Goal: Task Accomplishment & Management: Use online tool/utility

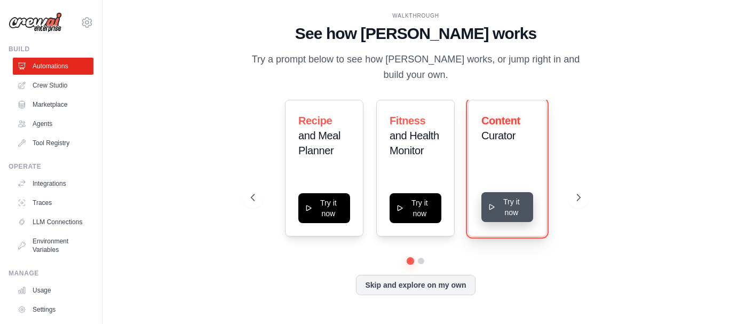
click at [501, 200] on button "Try it now" at bounding box center [507, 207] width 52 height 30
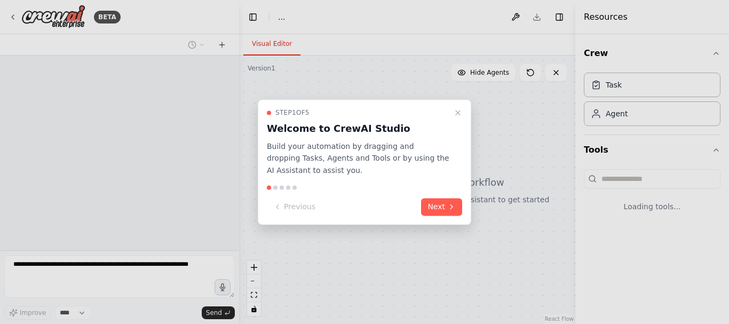
select select "****"
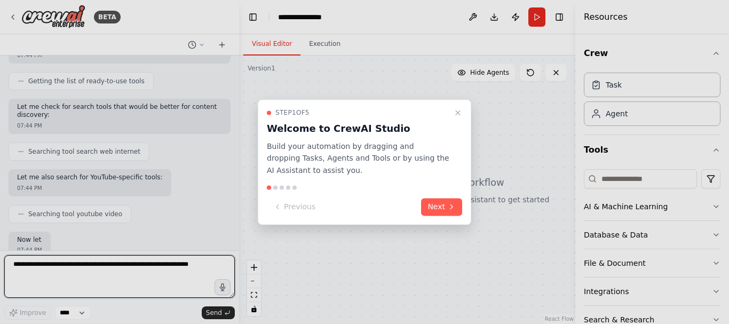
scroll to position [195, 0]
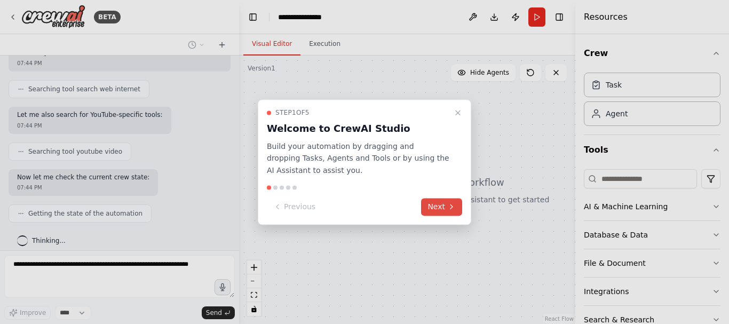
click at [436, 198] on button "Next" at bounding box center [441, 207] width 41 height 18
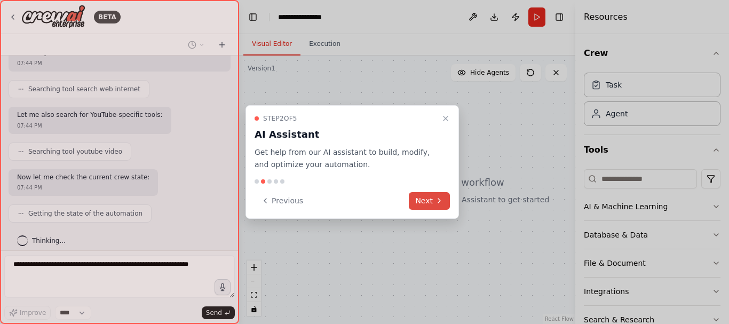
click at [440, 202] on icon at bounding box center [439, 200] width 9 height 9
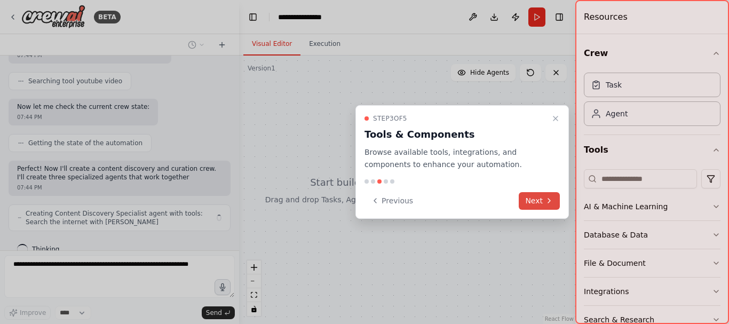
scroll to position [282, 0]
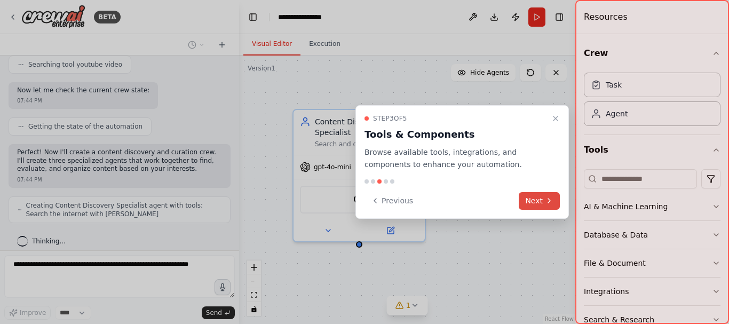
click at [535, 201] on button "Next" at bounding box center [539, 201] width 41 height 18
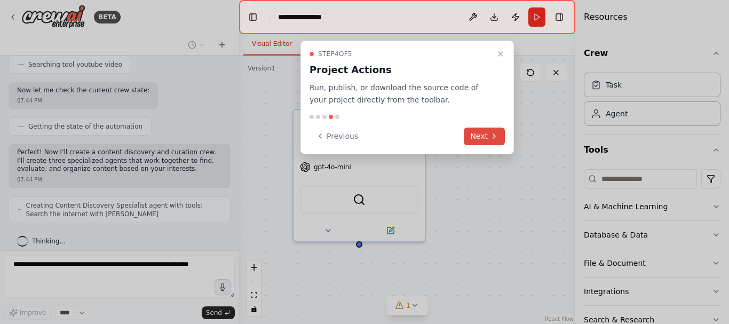
click at [481, 133] on button "Next" at bounding box center [484, 137] width 41 height 18
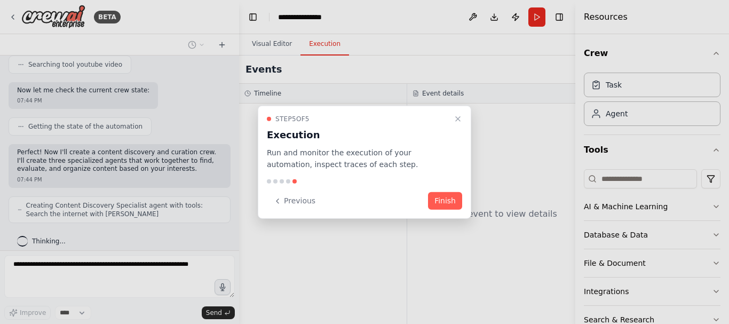
scroll to position [317, 0]
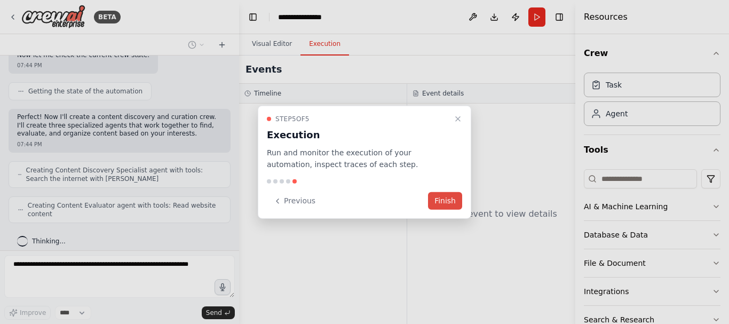
click at [455, 197] on button "Finish" at bounding box center [445, 201] width 34 height 18
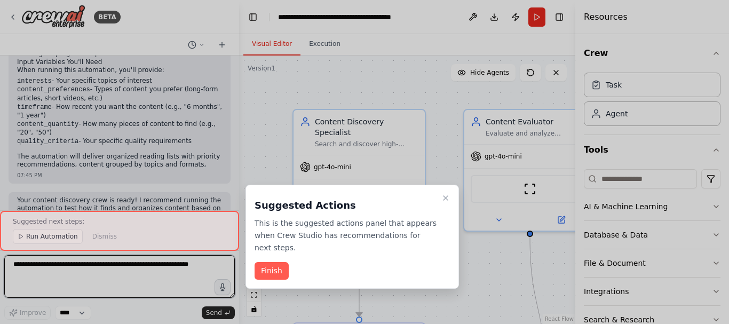
scroll to position [926, 0]
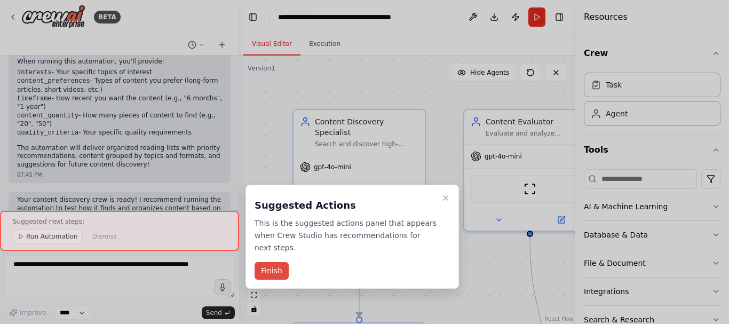
click at [267, 262] on button "Finish" at bounding box center [272, 271] width 34 height 18
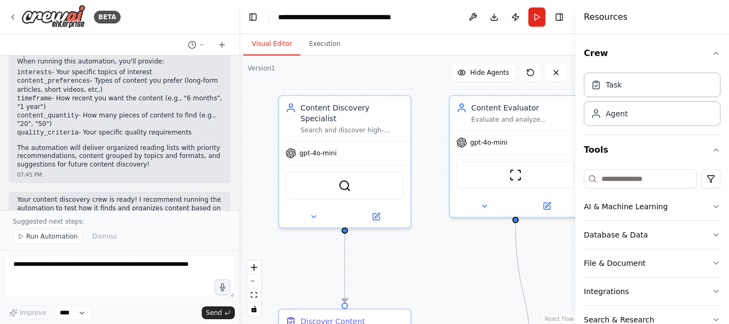
drag, startPoint x: 455, startPoint y: 260, endPoint x: 440, endPoint y: 246, distance: 20.0
click at [440, 246] on div ".deletable-edge-delete-btn { width: 20px; height: 20px; border: 0px solid #ffff…" at bounding box center [407, 189] width 336 height 268
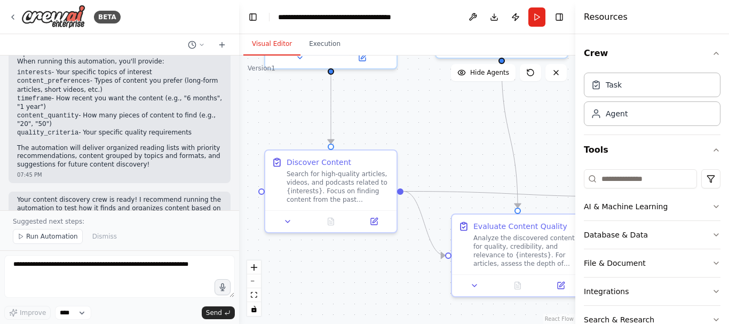
drag, startPoint x: 431, startPoint y: 263, endPoint x: 417, endPoint y: 103, distance: 160.7
click at [417, 103] on div ".deletable-edge-delete-btn { width: 20px; height: 20px; border: 0px solid #ffff…" at bounding box center [407, 189] width 336 height 268
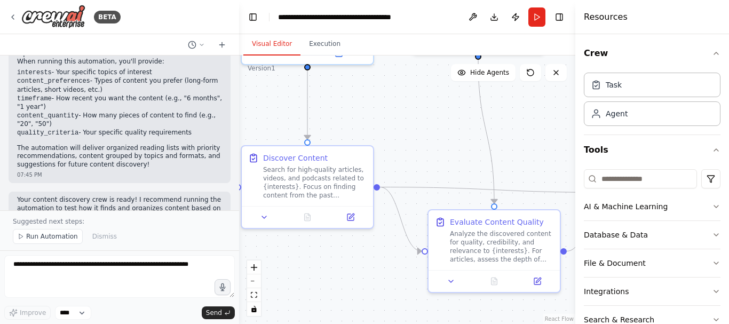
drag, startPoint x: 399, startPoint y: 288, endPoint x: 292, endPoint y: 276, distance: 107.4
click at [292, 276] on div ".deletable-edge-delete-btn { width: 20px; height: 20px; border: 0px solid #ffff…" at bounding box center [407, 189] width 336 height 268
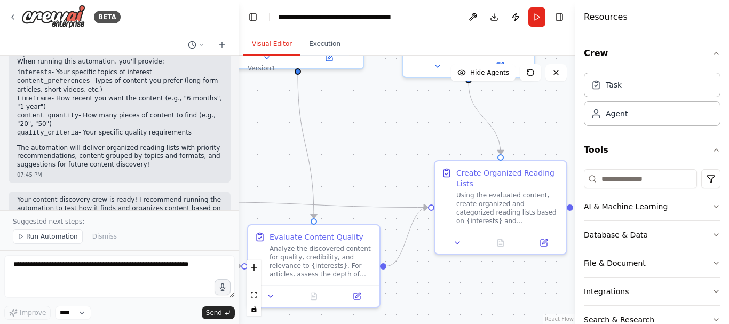
drag, startPoint x: 429, startPoint y: 138, endPoint x: 330, endPoint y: 162, distance: 102.1
click at [330, 162] on div ".deletable-edge-delete-btn { width: 20px; height: 20px; border: 0px solid #ffff…" at bounding box center [407, 189] width 336 height 268
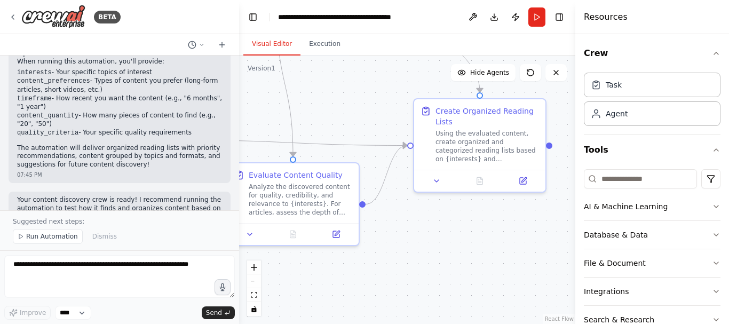
drag, startPoint x: 417, startPoint y: 116, endPoint x: 400, endPoint y: 51, distance: 67.3
click at [400, 51] on div "Visual Editor Execution Version 1 Show Tools Hide Agents .deletable-edge-delete…" at bounding box center [407, 179] width 336 height 290
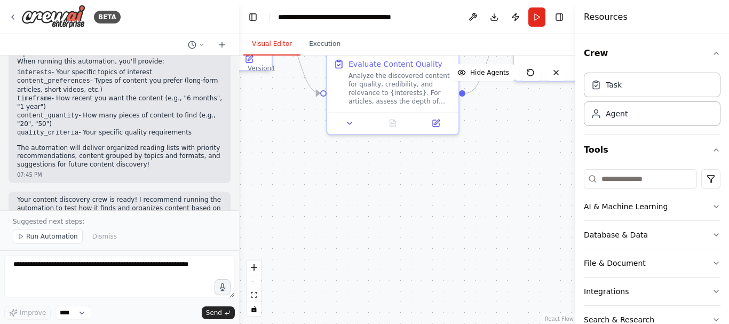
drag, startPoint x: 447, startPoint y: 264, endPoint x: 545, endPoint y: 216, distance: 109.5
click at [545, 216] on div ".deletable-edge-delete-btn { width: 20px; height: 20px; border: 0px solid #ffff…" at bounding box center [407, 189] width 336 height 268
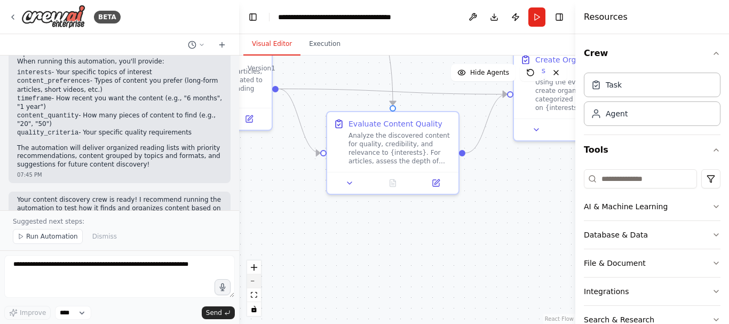
click at [254, 285] on button "zoom out" at bounding box center [254, 281] width 14 height 14
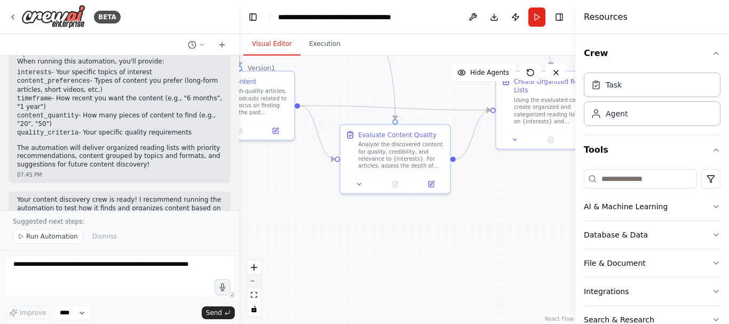
click at [254, 285] on button "zoom out" at bounding box center [254, 281] width 14 height 14
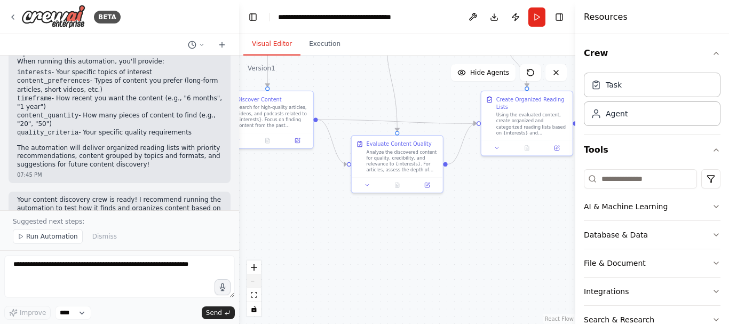
click at [254, 285] on button "zoom out" at bounding box center [254, 281] width 14 height 14
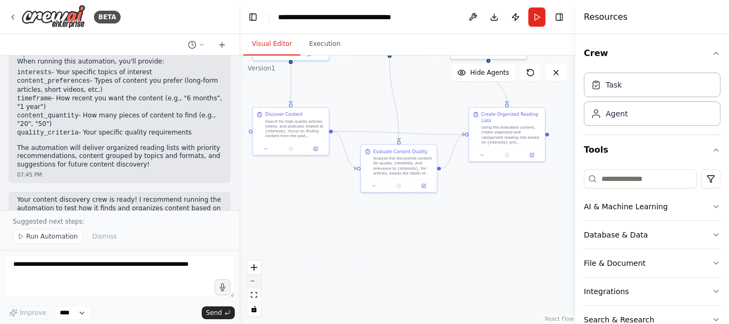
click at [254, 285] on button "zoom out" at bounding box center [254, 281] width 14 height 14
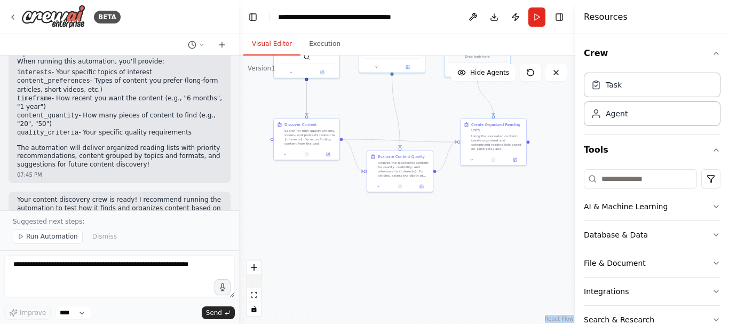
click at [254, 285] on div "React Flow controls" at bounding box center [254, 287] width 14 height 55
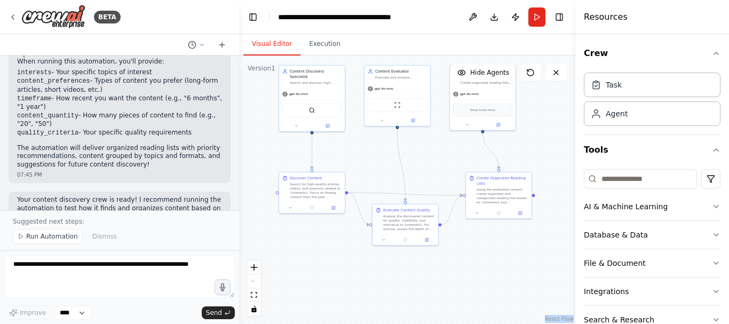
drag, startPoint x: 509, startPoint y: 226, endPoint x: 518, endPoint y: 267, distance: 41.7
click at [518, 267] on div ".deletable-edge-delete-btn { width: 20px; height: 20px; border: 0px solid #ffff…" at bounding box center [407, 189] width 336 height 268
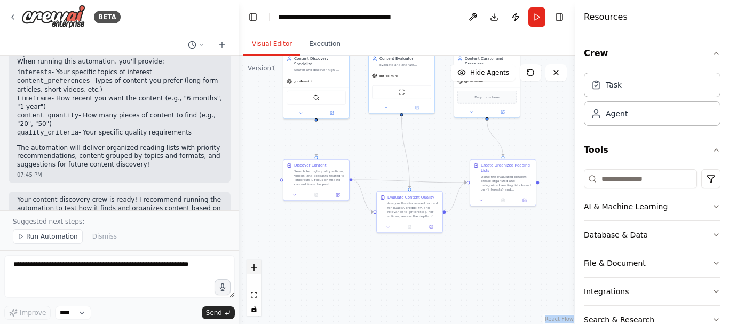
click at [256, 272] on button "zoom in" at bounding box center [254, 267] width 14 height 14
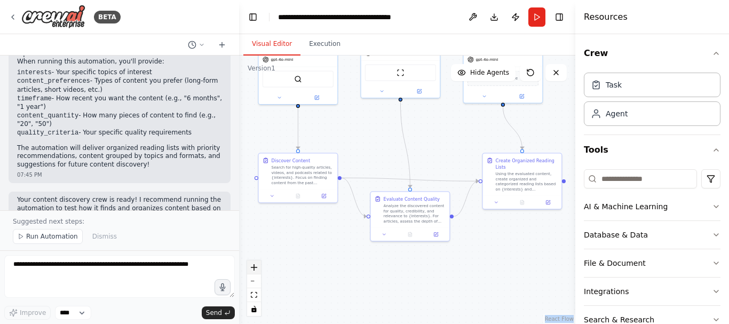
click at [256, 272] on button "zoom in" at bounding box center [254, 267] width 14 height 14
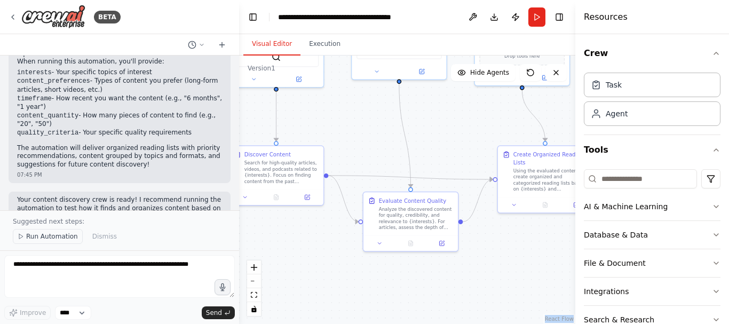
click at [48, 235] on span "Run Automation" at bounding box center [52, 236] width 52 height 9
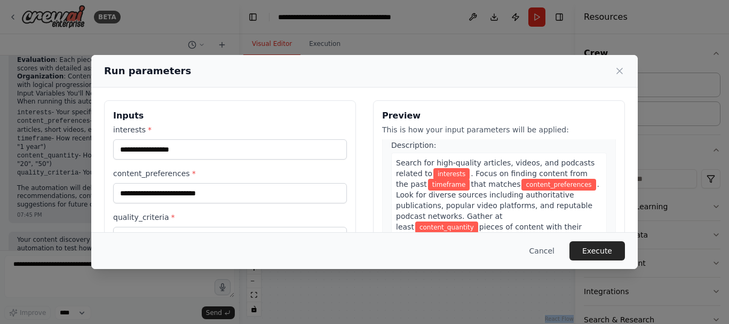
scroll to position [0, 0]
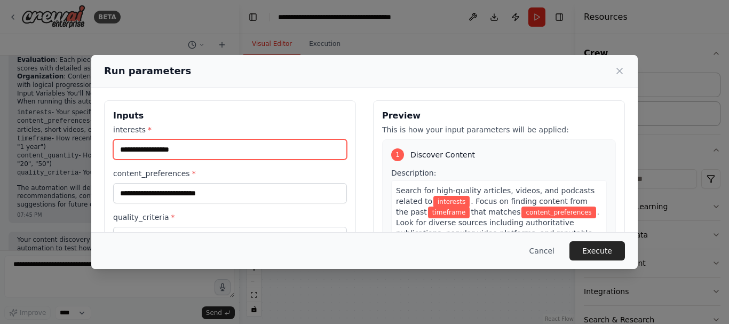
click at [180, 155] on input "interests *" at bounding box center [230, 149] width 234 height 20
type input "*"
click at [191, 149] on input "interests *" at bounding box center [230, 149] width 234 height 20
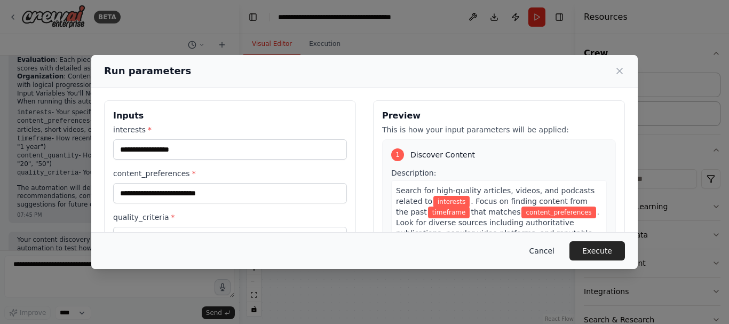
click at [552, 250] on button "Cancel" at bounding box center [542, 250] width 42 height 19
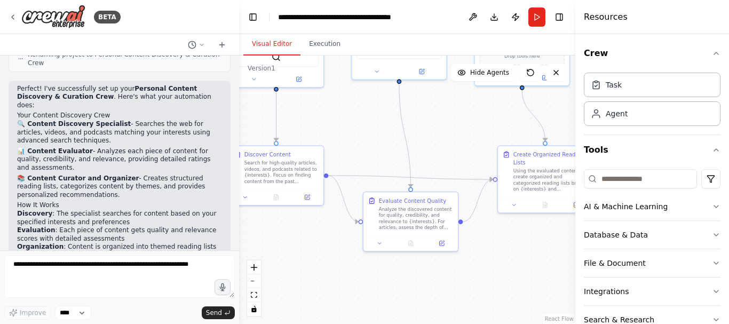
scroll to position [886, 0]
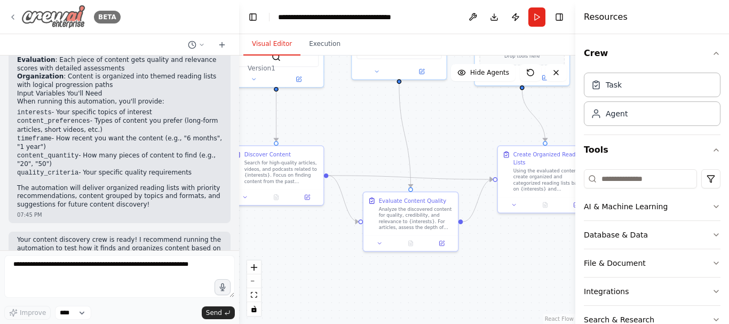
click at [11, 18] on icon at bounding box center [13, 17] width 9 height 9
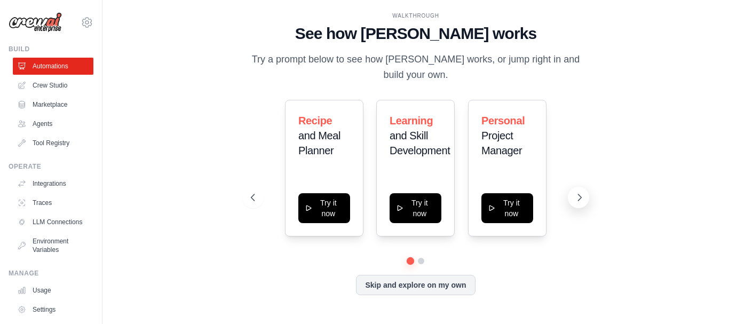
click at [580, 201] on icon at bounding box center [579, 197] width 11 height 11
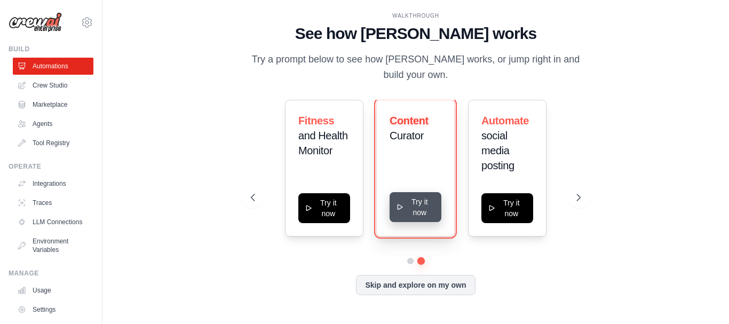
click at [404, 209] on icon at bounding box center [400, 207] width 8 height 9
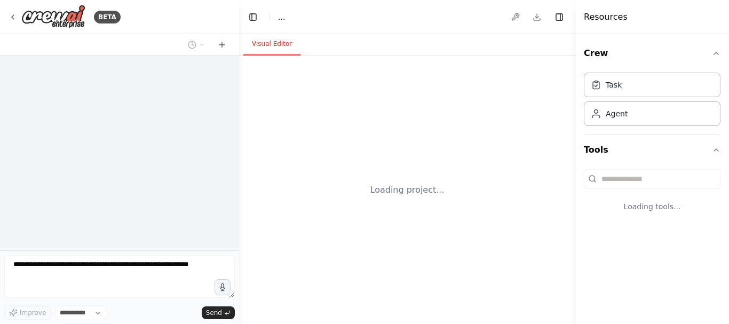
select select "****"
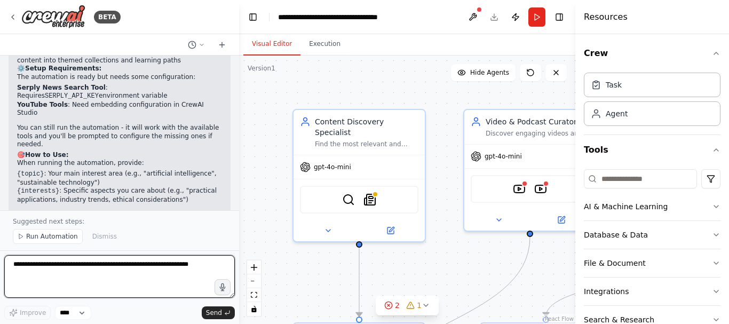
scroll to position [837, 0]
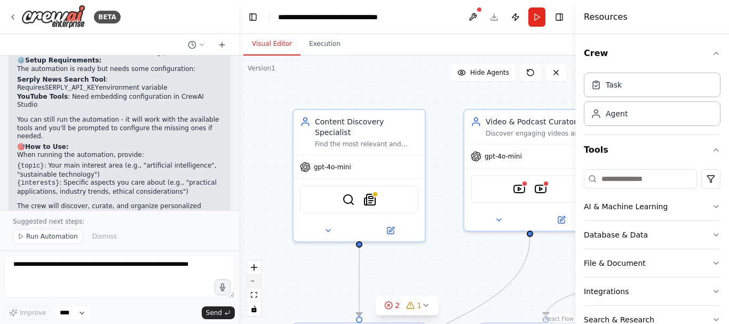
click at [252, 278] on button "zoom out" at bounding box center [254, 281] width 14 height 14
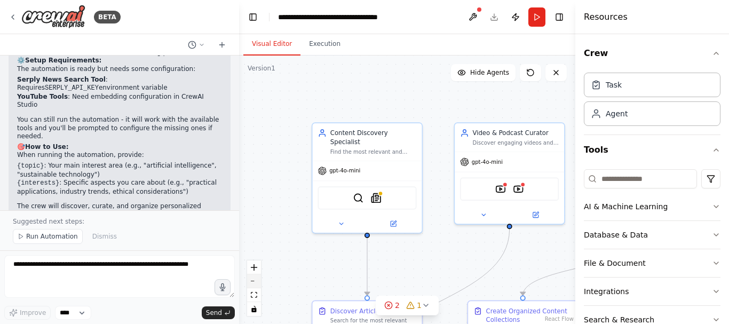
click at [252, 278] on button "zoom out" at bounding box center [254, 281] width 14 height 14
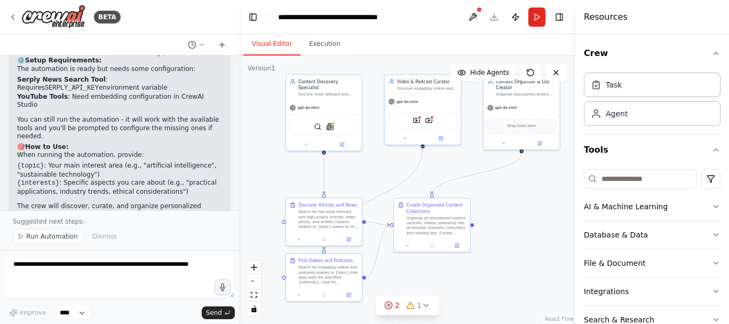
drag, startPoint x: 550, startPoint y: 264, endPoint x: 494, endPoint y: 195, distance: 88.4
click at [494, 195] on div ".deletable-edge-delete-btn { width: 20px; height: 20px; border: 0px solid #ffff…" at bounding box center [407, 189] width 336 height 268
click at [701, 266] on button "File & Document" at bounding box center [652, 263] width 137 height 28
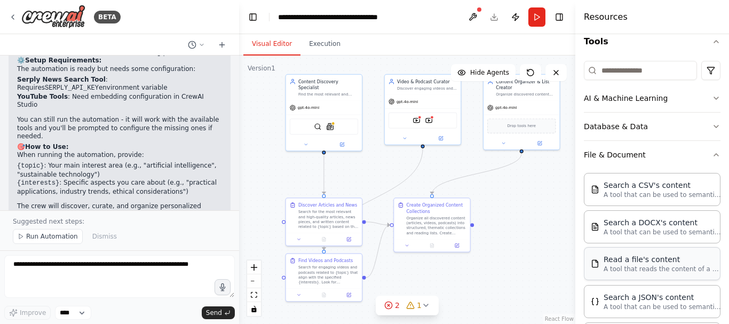
scroll to position [105, 0]
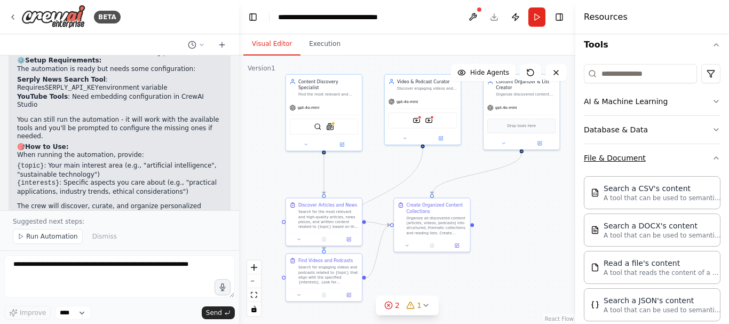
click at [710, 163] on button "File & Document" at bounding box center [652, 158] width 137 height 28
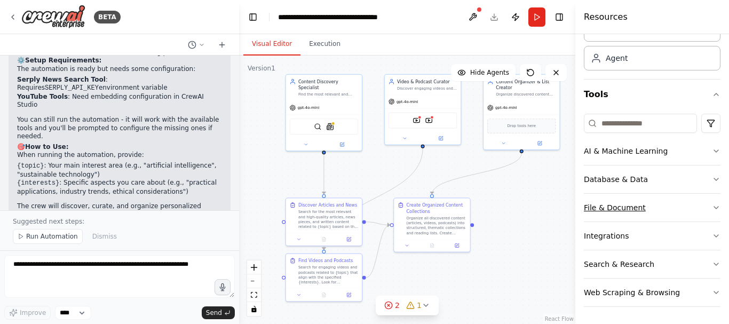
scroll to position [55, 0]
click at [51, 235] on span "Run Automation" at bounding box center [52, 236] width 52 height 9
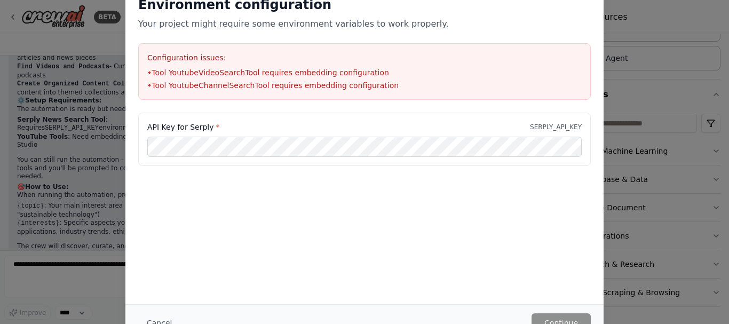
click at [655, 13] on div "Environment configuration Your project might require some environment variables…" at bounding box center [364, 162] width 729 height 324
click at [652, 101] on div "Environment configuration Your project might require some environment variables…" at bounding box center [364, 162] width 729 height 324
click at [76, 156] on div "Environment configuration Your project might require some environment variables…" at bounding box center [364, 162] width 729 height 324
click at [163, 321] on button "Cancel" at bounding box center [159, 322] width 42 height 19
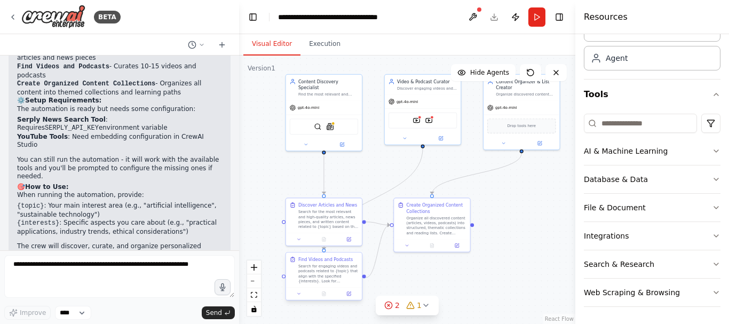
click at [340, 284] on div "Find Videos and Podcasts Search for engaging videos and podcasts related to {to…" at bounding box center [324, 269] width 76 height 35
click at [357, 246] on button at bounding box center [353, 242] width 14 height 14
click at [326, 245] on button "Confirm" at bounding box center [323, 242] width 38 height 13
click at [544, 9] on button "Run" at bounding box center [536, 16] width 17 height 19
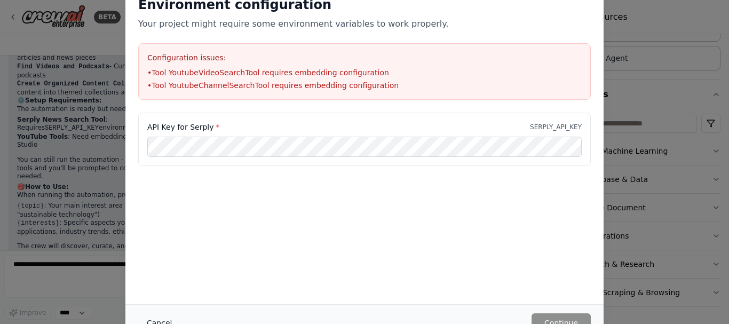
click at [161, 316] on button "Cancel" at bounding box center [159, 322] width 42 height 19
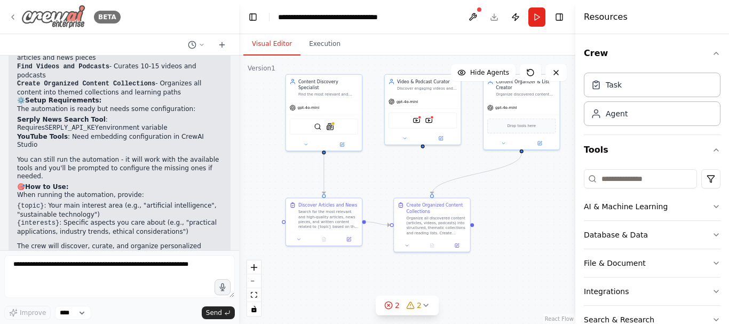
click at [14, 15] on icon at bounding box center [13, 17] width 9 height 9
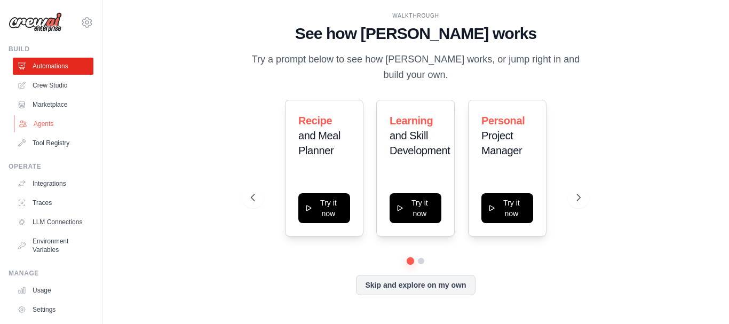
click at [45, 131] on link "Agents" at bounding box center [54, 123] width 81 height 17
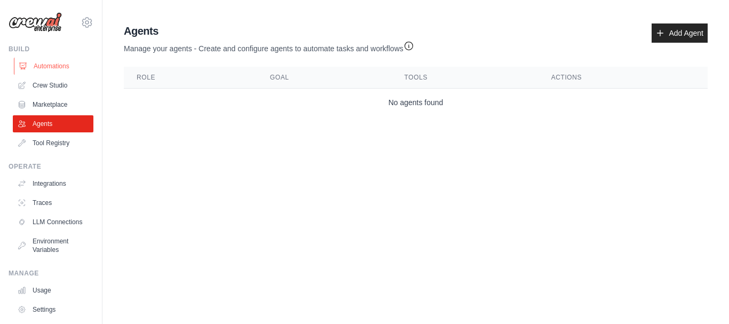
click at [58, 69] on link "Automations" at bounding box center [54, 66] width 81 height 17
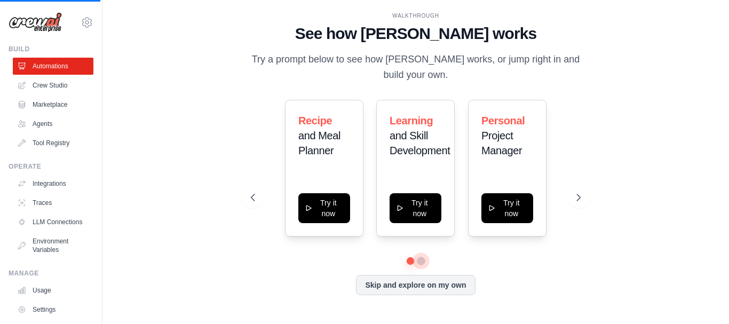
click at [422, 260] on button at bounding box center [421, 261] width 9 height 9
click at [414, 260] on button at bounding box center [410, 260] width 7 height 7
